Goal: Find specific page/section: Find specific page/section

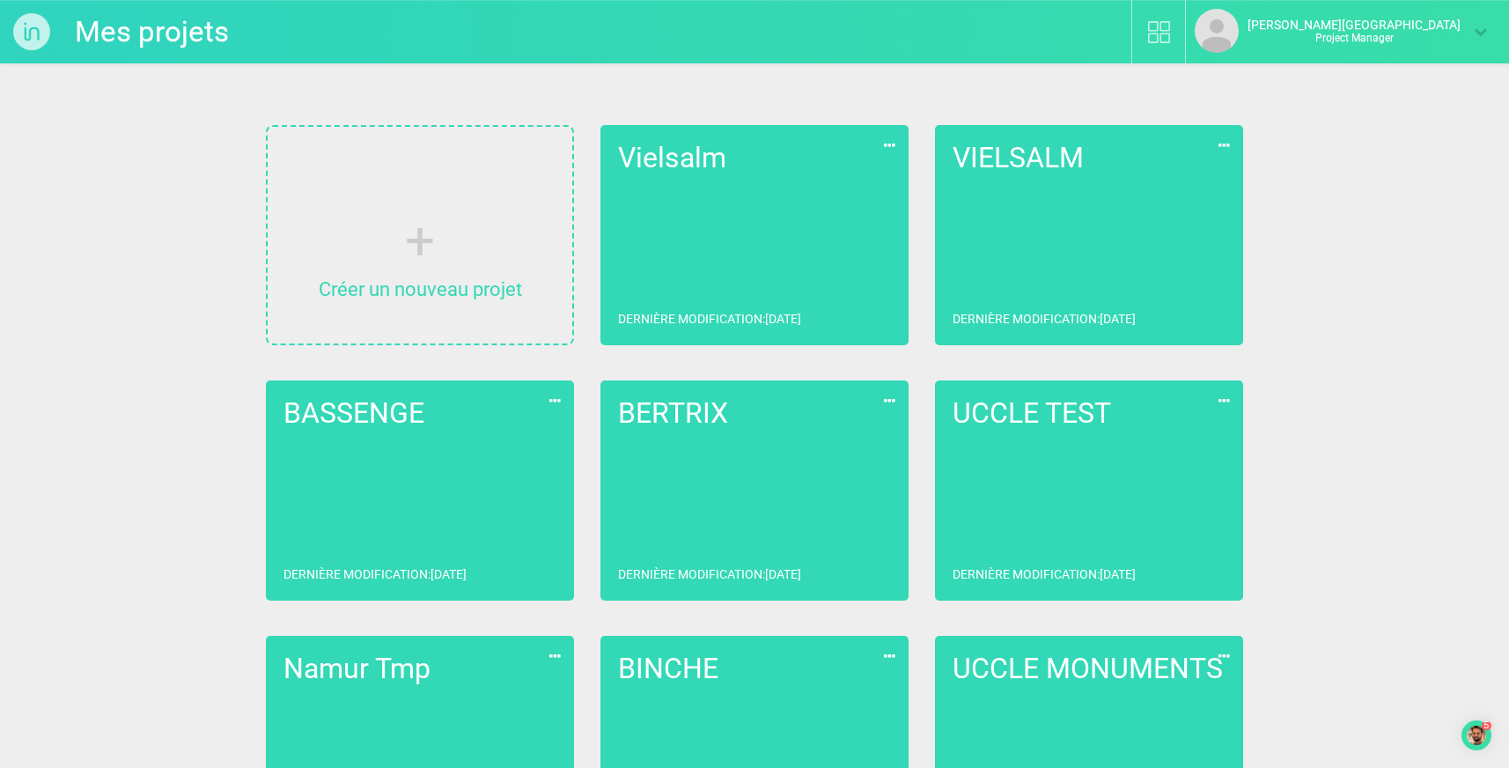
scroll to position [540, 0]
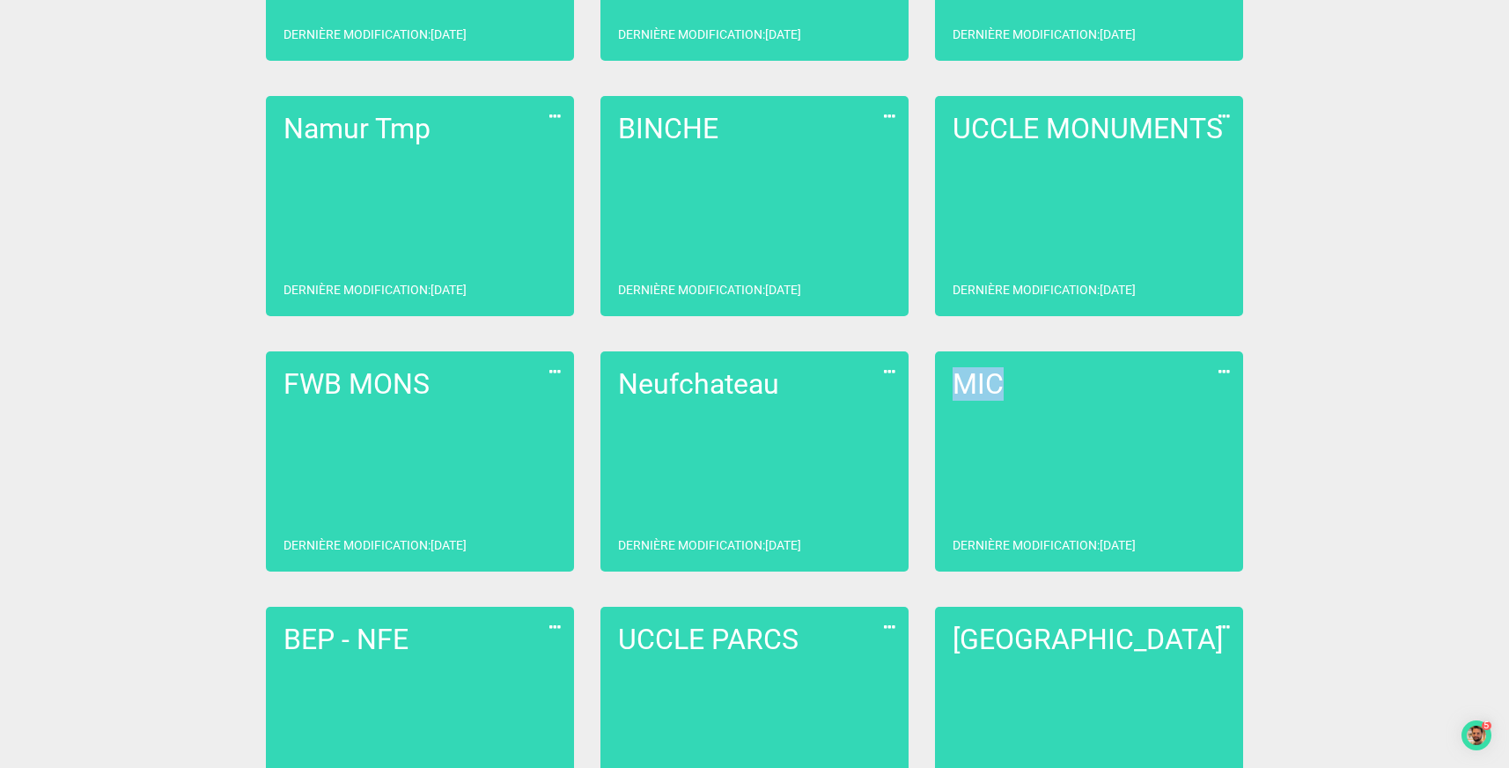
click at [1083, 437] on link "MIC Dernière modification : [DATE]" at bounding box center [1089, 461] width 308 height 220
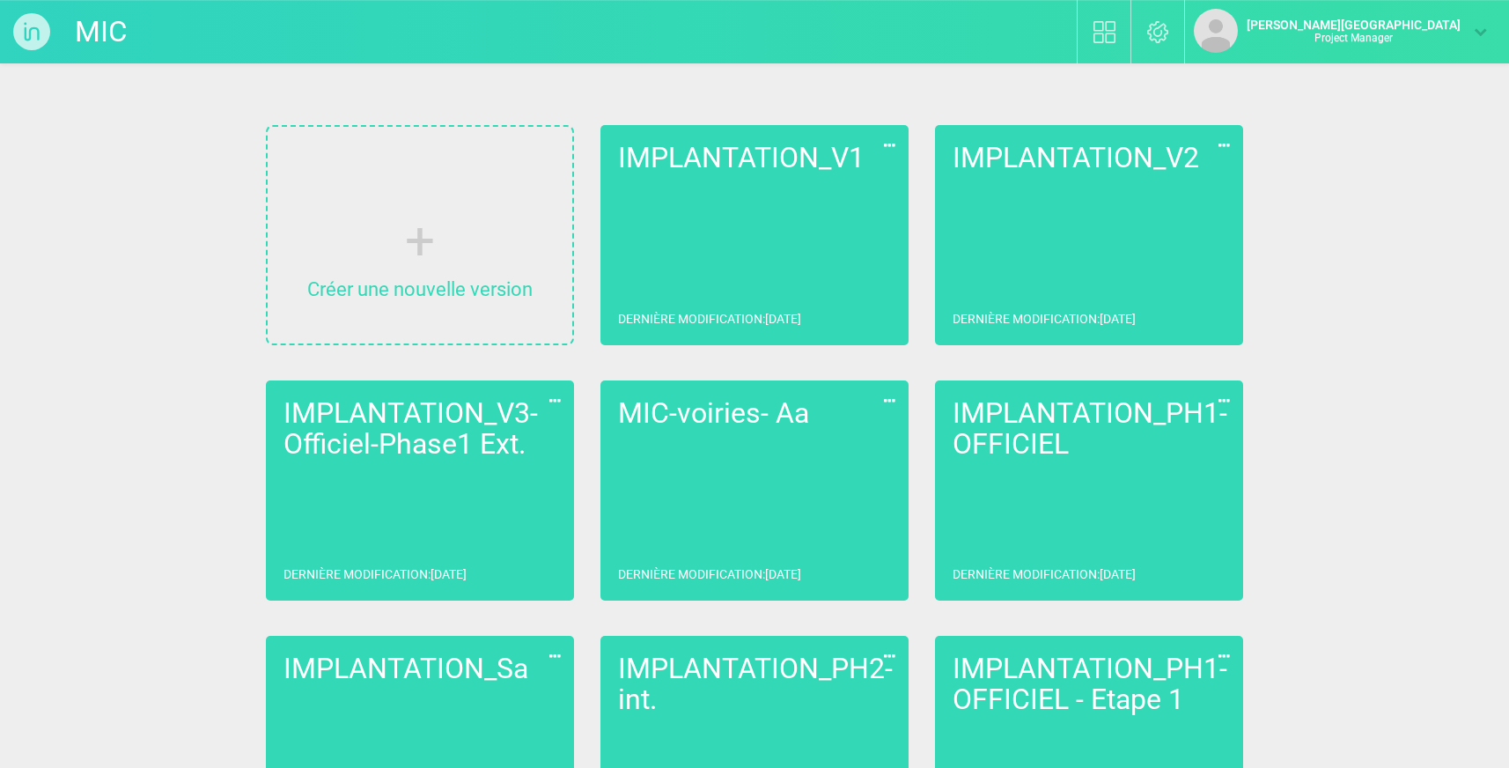
scroll to position [361, 0]
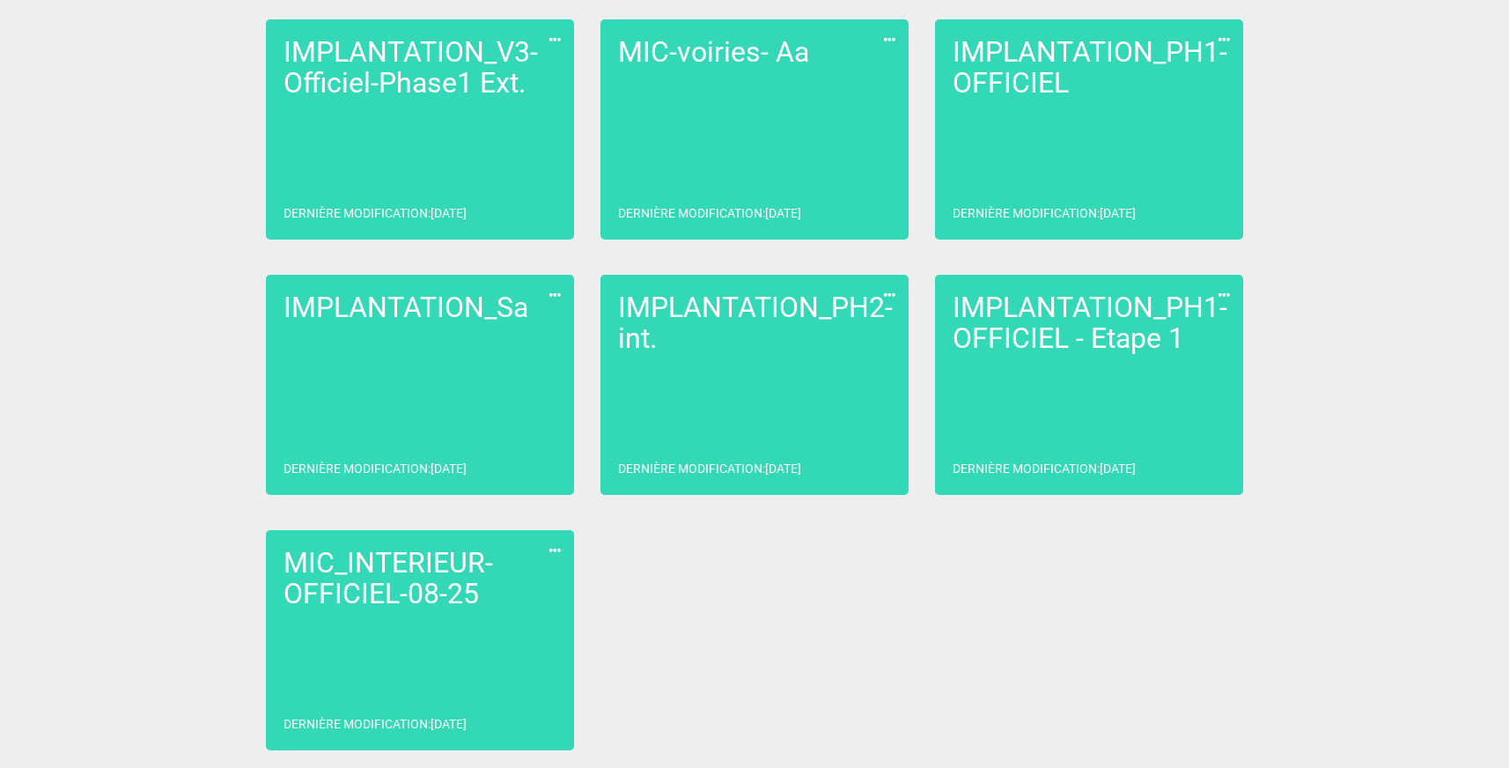
click at [373, 635] on link "MIC_INTERIEUR-OFFICIEL-08-25 Dernière modification : [DATE]" at bounding box center [420, 640] width 308 height 220
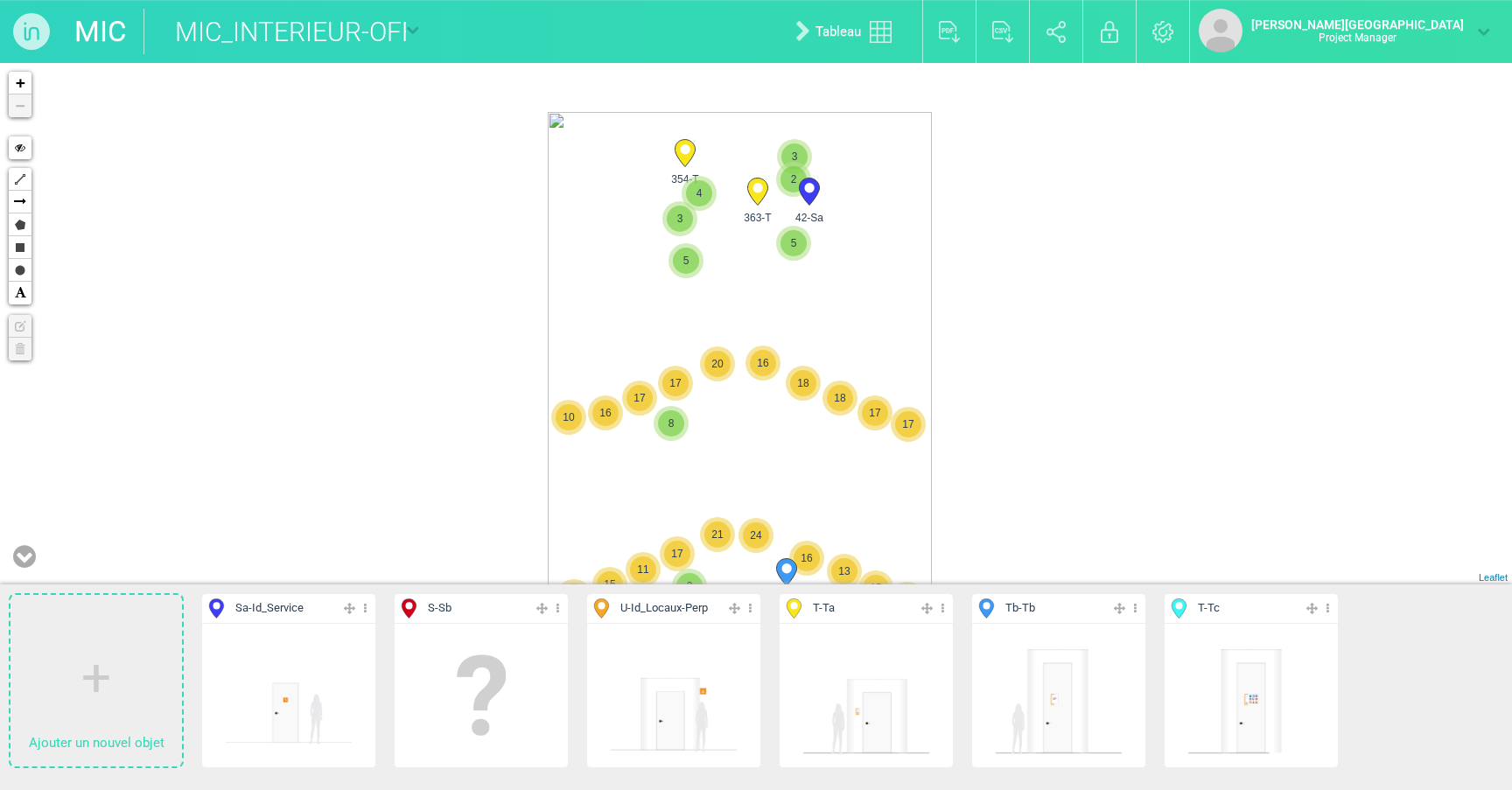
drag, startPoint x: 1179, startPoint y: 427, endPoint x: 1158, endPoint y: 529, distance: 104.1
click at [1158, 529] on div "223-Tb 5 2 3 4 5 3 8 3 2 2 15 13 16 11 15 17 18 18 17 16 7 17 16 20 17 10 17 13…" at bounding box center [756, 323] width 1512 height 522
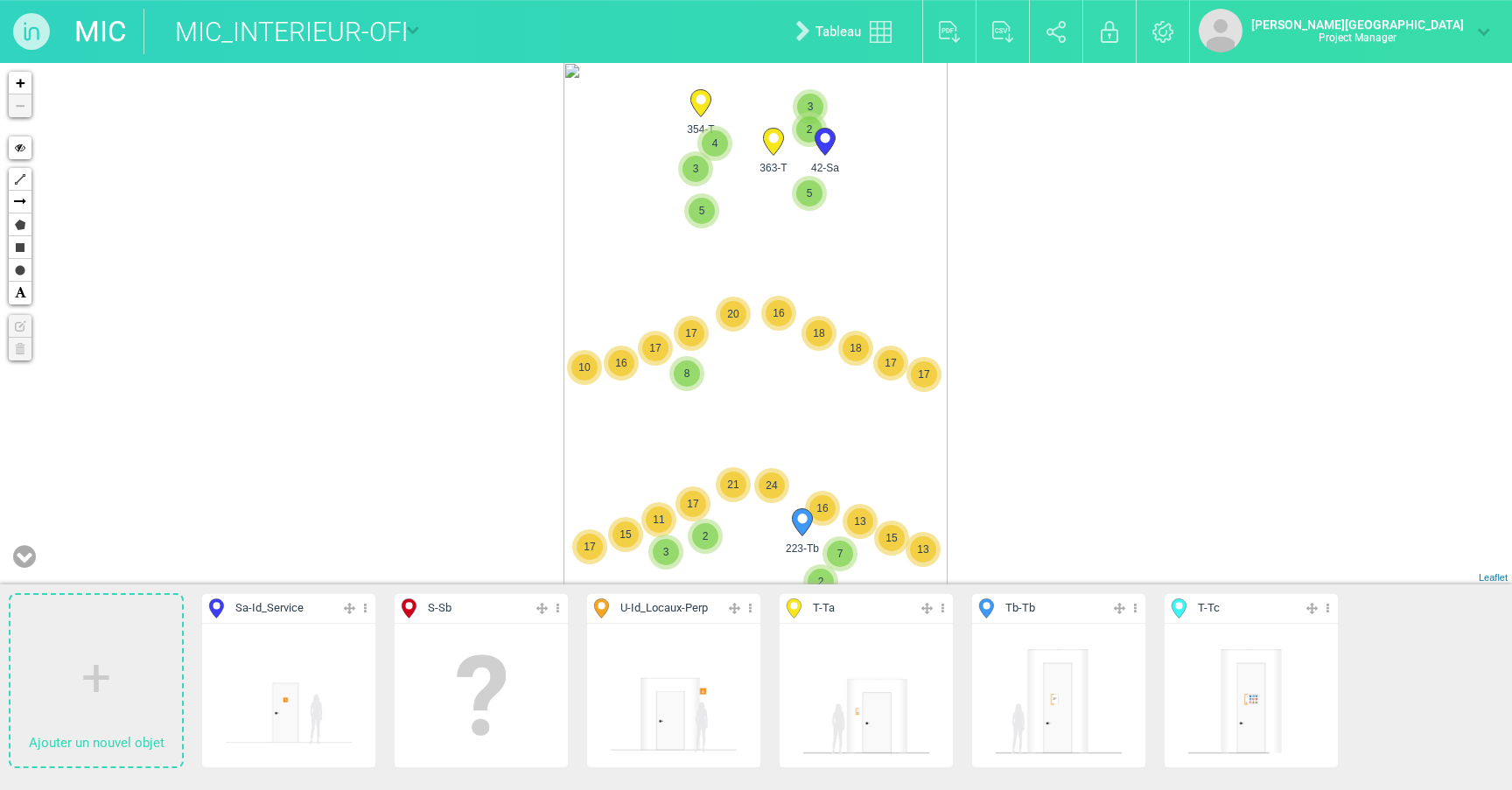
click at [102, 29] on link "MIC" at bounding box center [100, 32] width 52 height 46
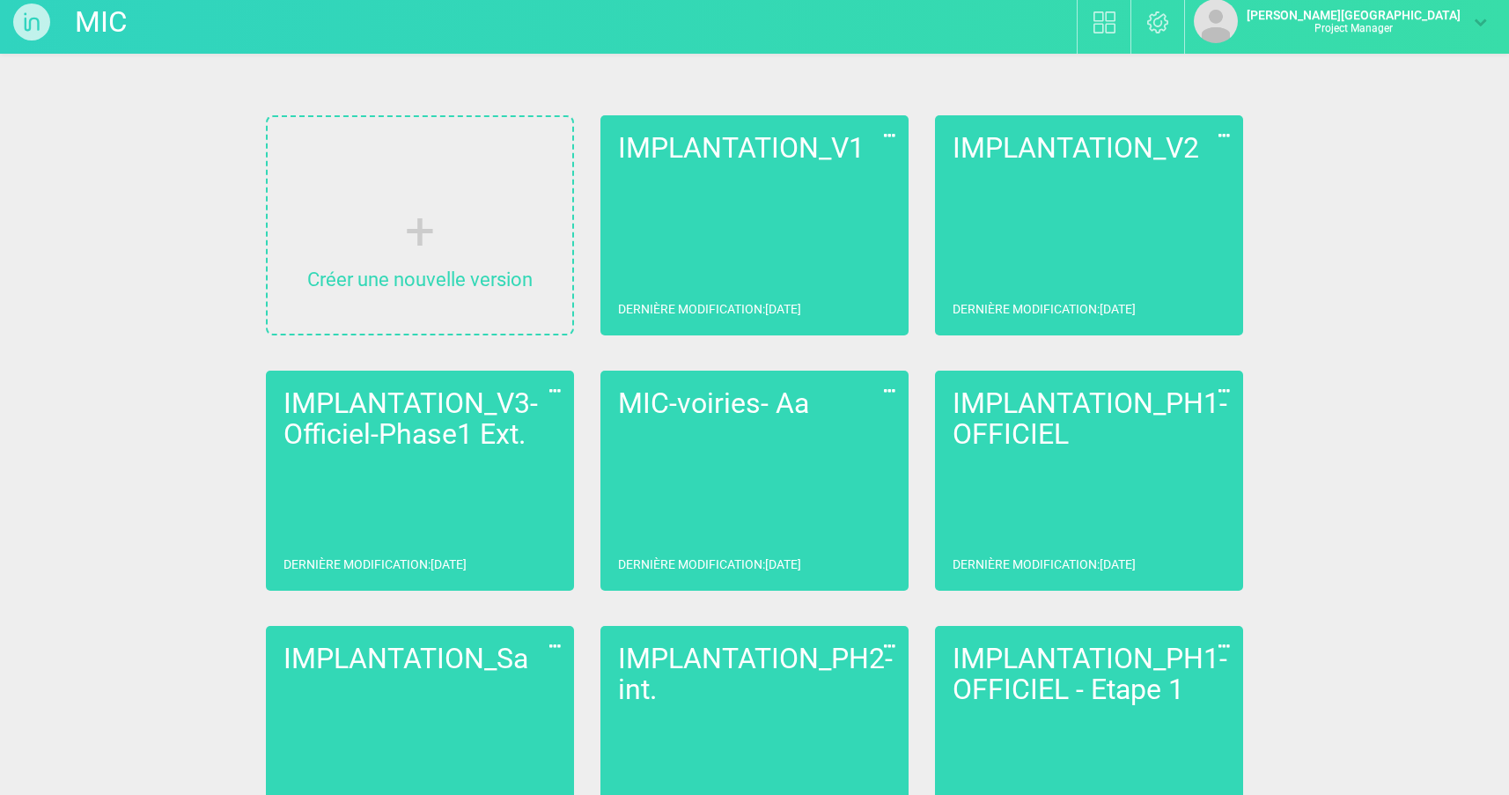
scroll to position [334, 0]
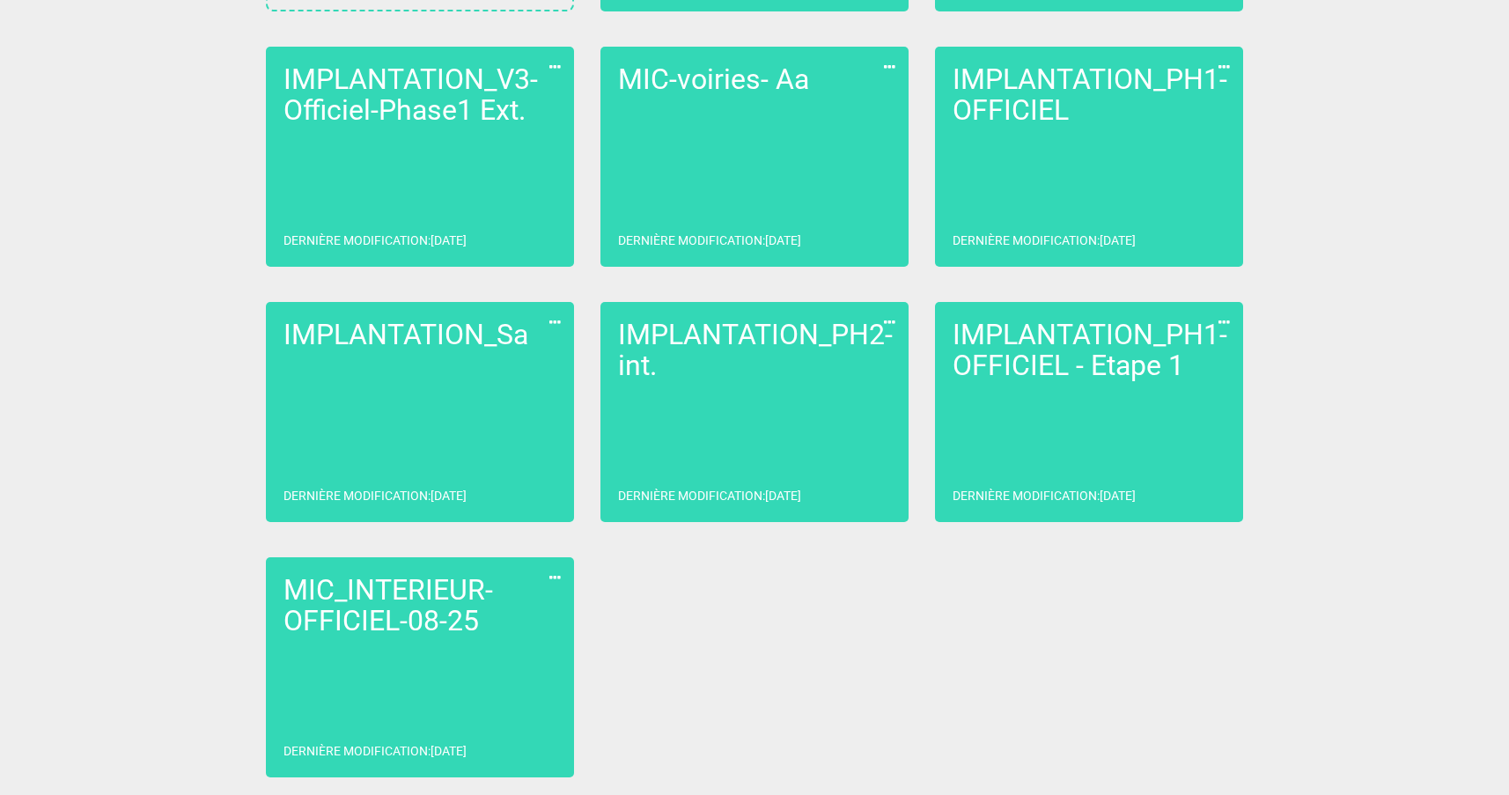
click at [797, 428] on link "IMPLANTATION_PH2-int. Dernière modification : [DATE]" at bounding box center [754, 412] width 308 height 220
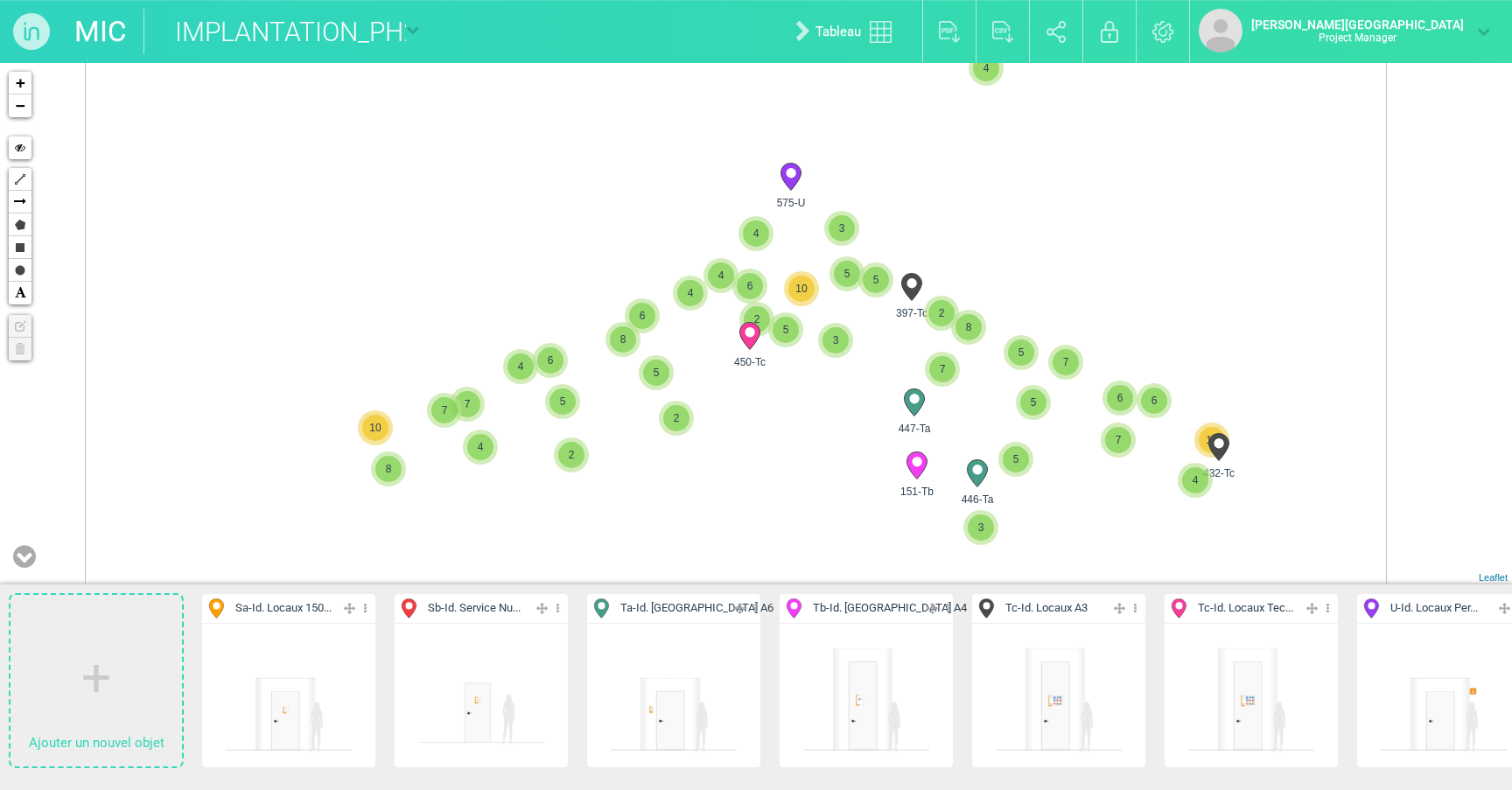
drag, startPoint x: 791, startPoint y: 218, endPoint x: 770, endPoint y: 524, distance: 306.7
click at [770, 524] on div "447-Ta 151-Tb 3 7 580-Sb 5 2 450-Tc 3 575-U 4 3 5" at bounding box center [756, 323] width 1512 height 522
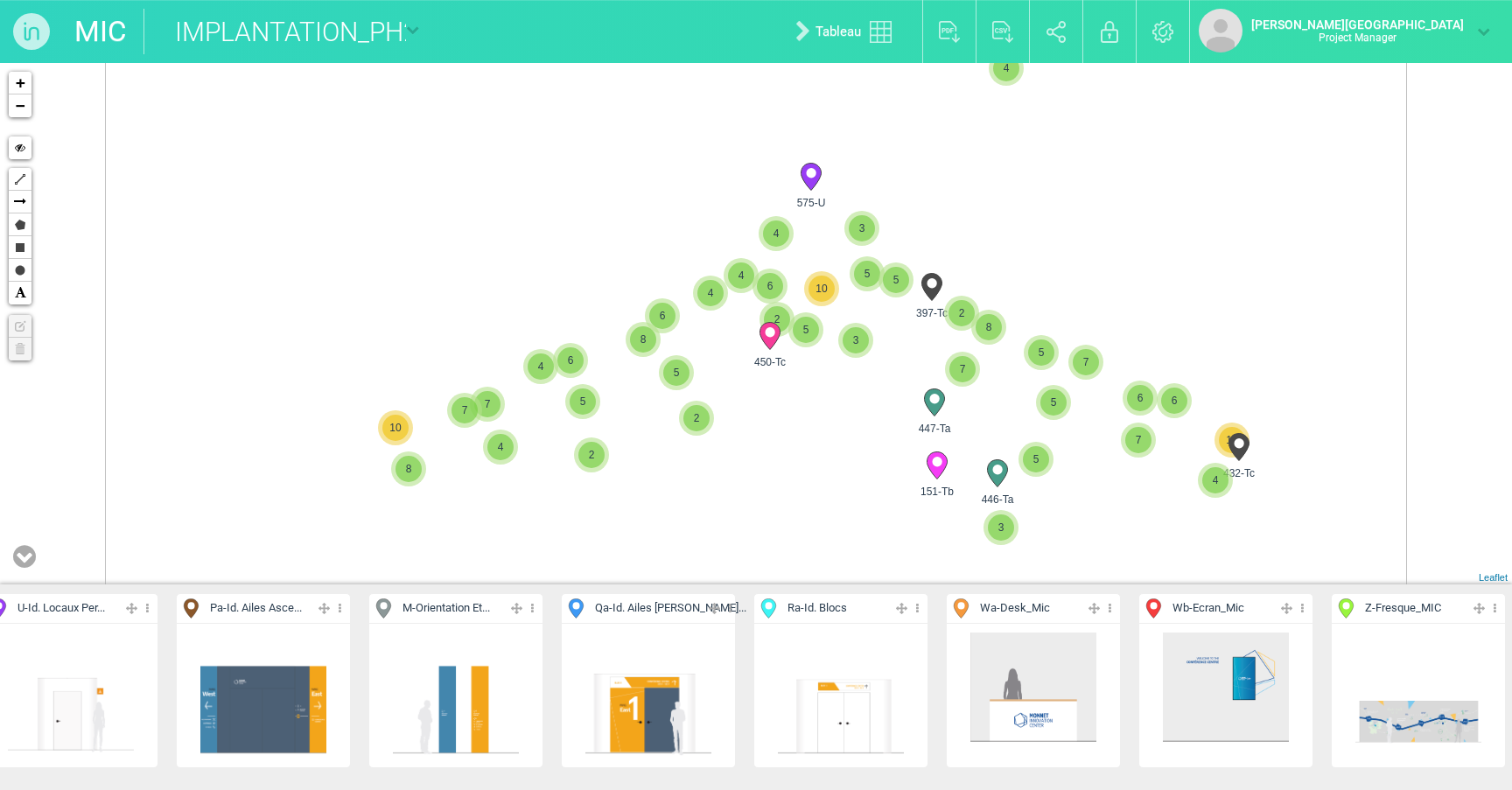
scroll to position [0, 1324]
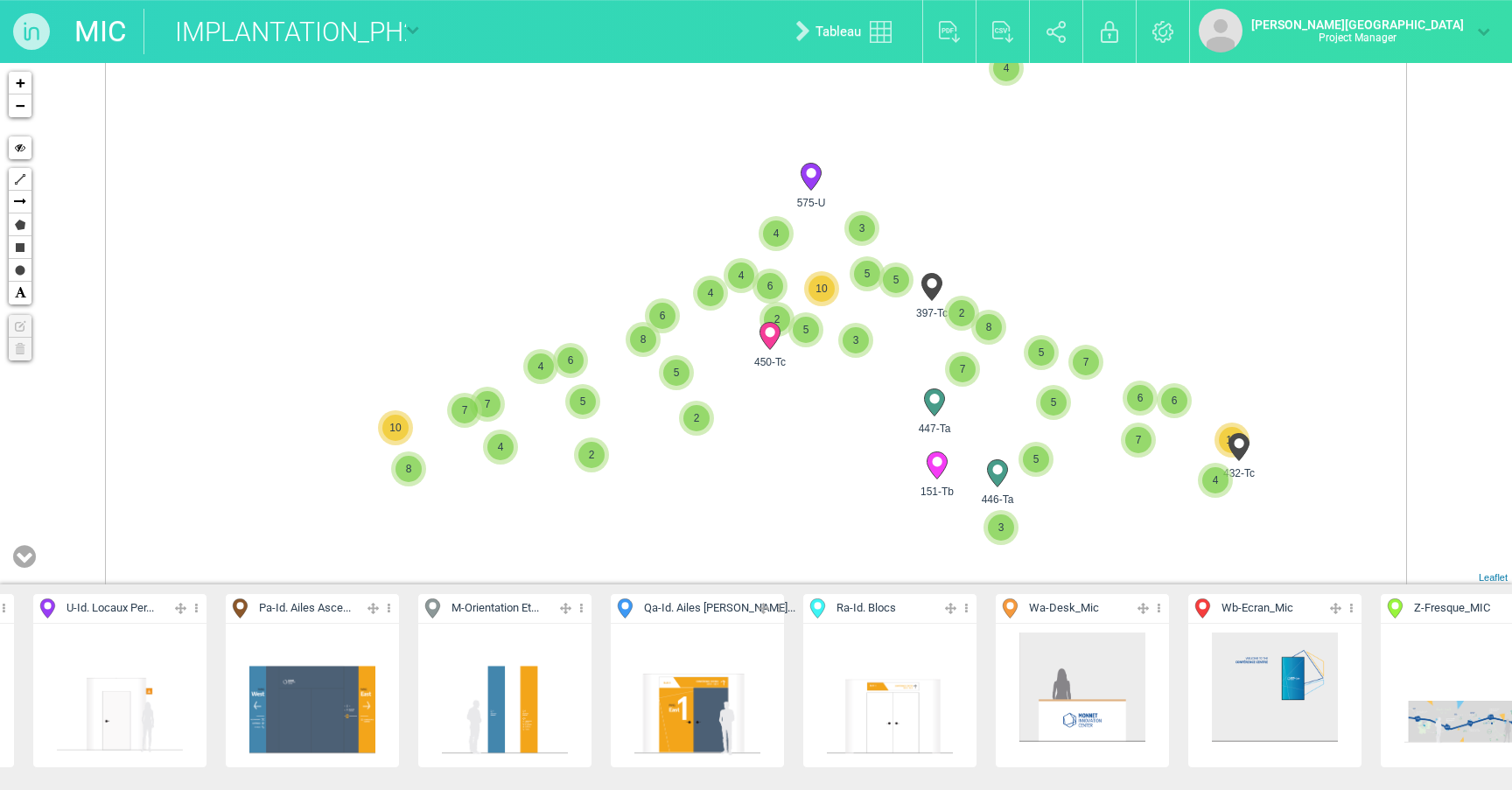
click at [391, 609] on icon at bounding box center [389, 608] width 11 height 20
click at [331, 695] on li "Aff. uniquement" at bounding box center [312, 696] width 173 height 27
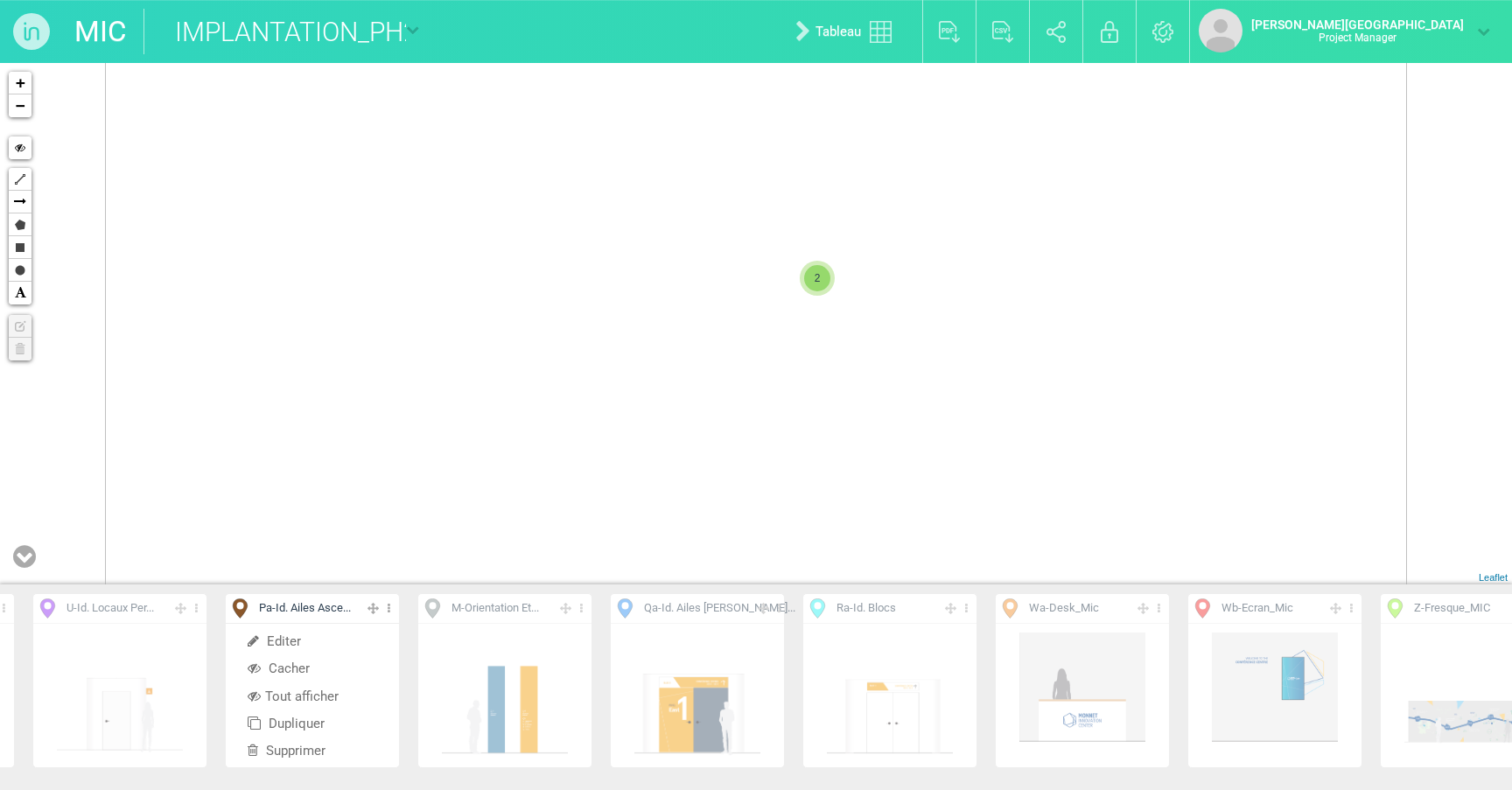
click at [810, 276] on span "2" at bounding box center [817, 278] width 26 height 26
click at [720, 309] on icon at bounding box center [719, 304] width 20 height 27
select select "19323"
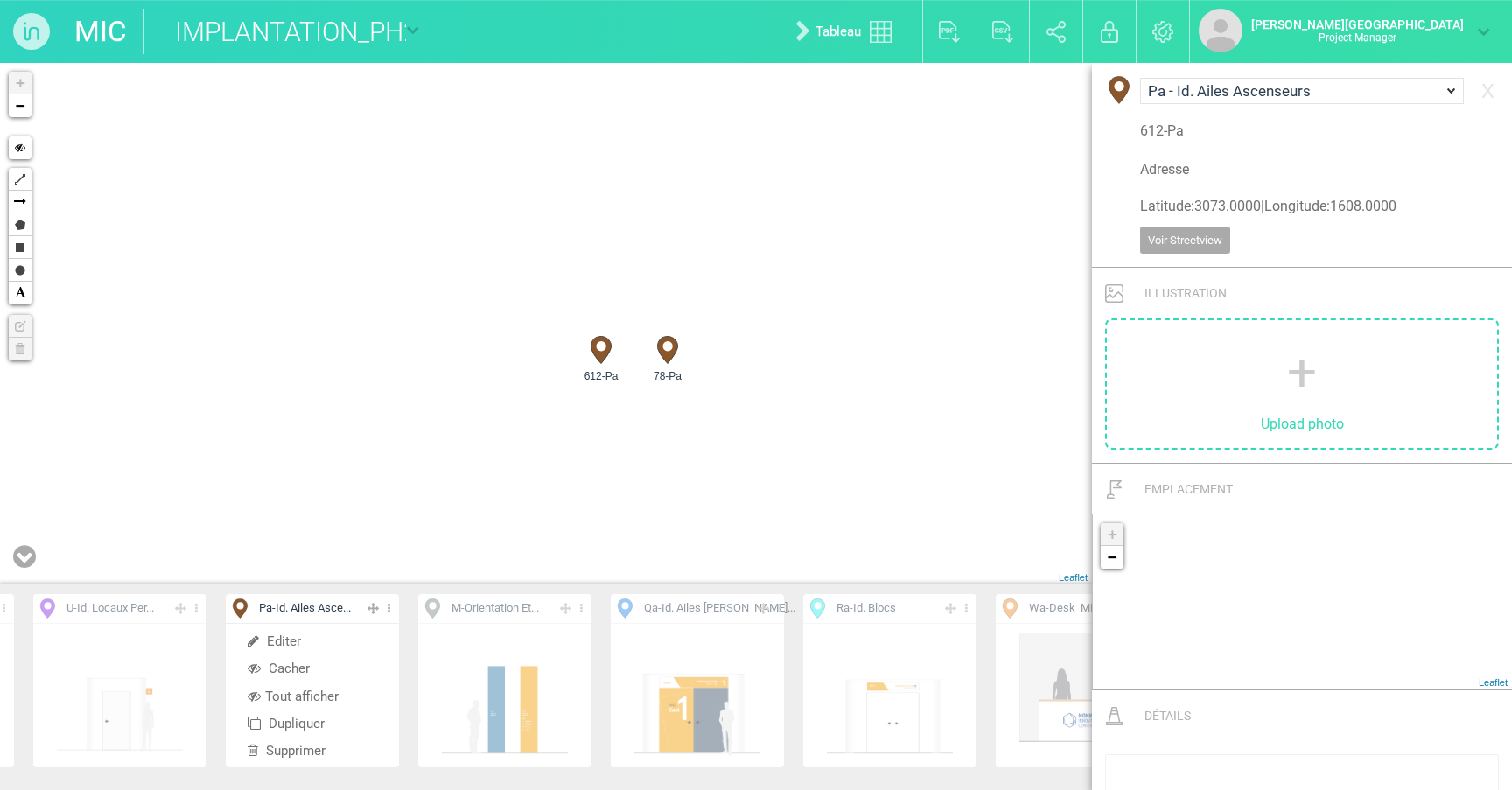
drag, startPoint x: 572, startPoint y: 405, endPoint x: 662, endPoint y: 449, distance: 100.2
click at [662, 449] on div "612-Pa 78-Pa + − Hide Polyline Arrow Polygon Rectangle Circle Text Edit layers …" at bounding box center [546, 323] width 1092 height 522
click at [391, 609] on icon at bounding box center [389, 608] width 11 height 20
